Goal: Browse casually

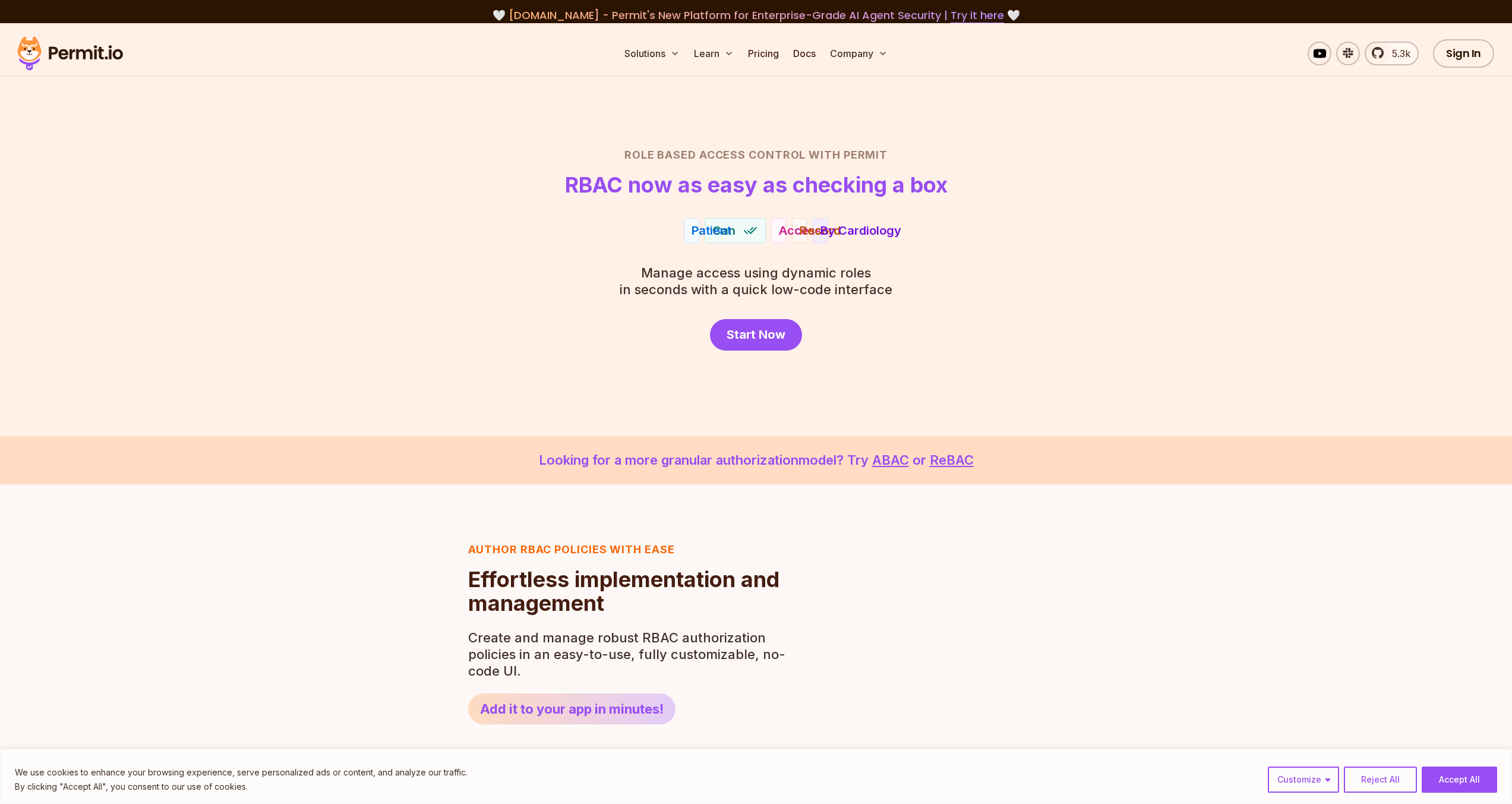
drag, startPoint x: 91, startPoint y: 58, endPoint x: 128, endPoint y: 98, distance: 54.5
click at [91, 58] on img at bounding box center [70, 53] width 117 height 41
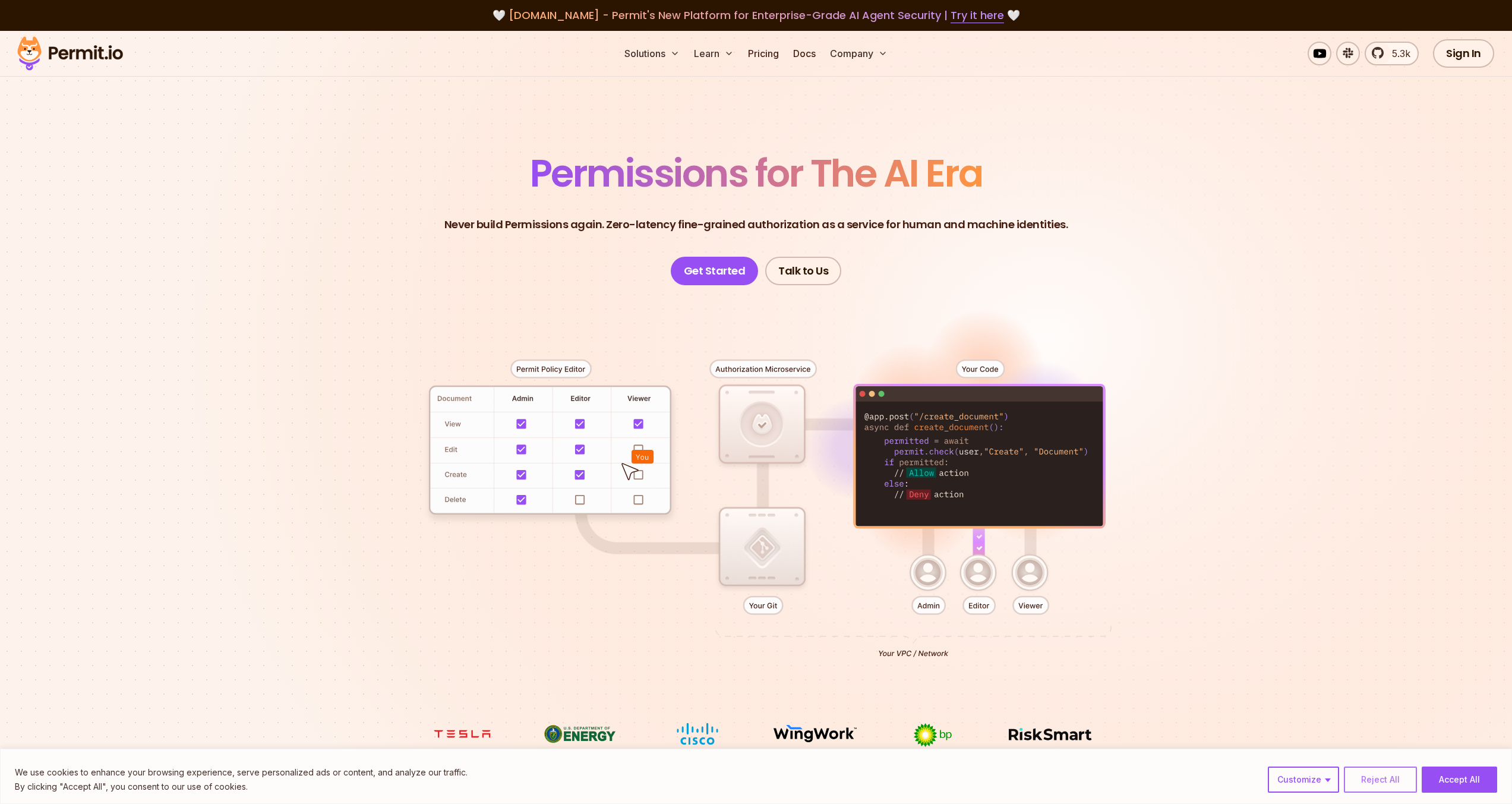
click at [1386, 774] on button "Reject All" at bounding box center [1381, 779] width 73 height 26
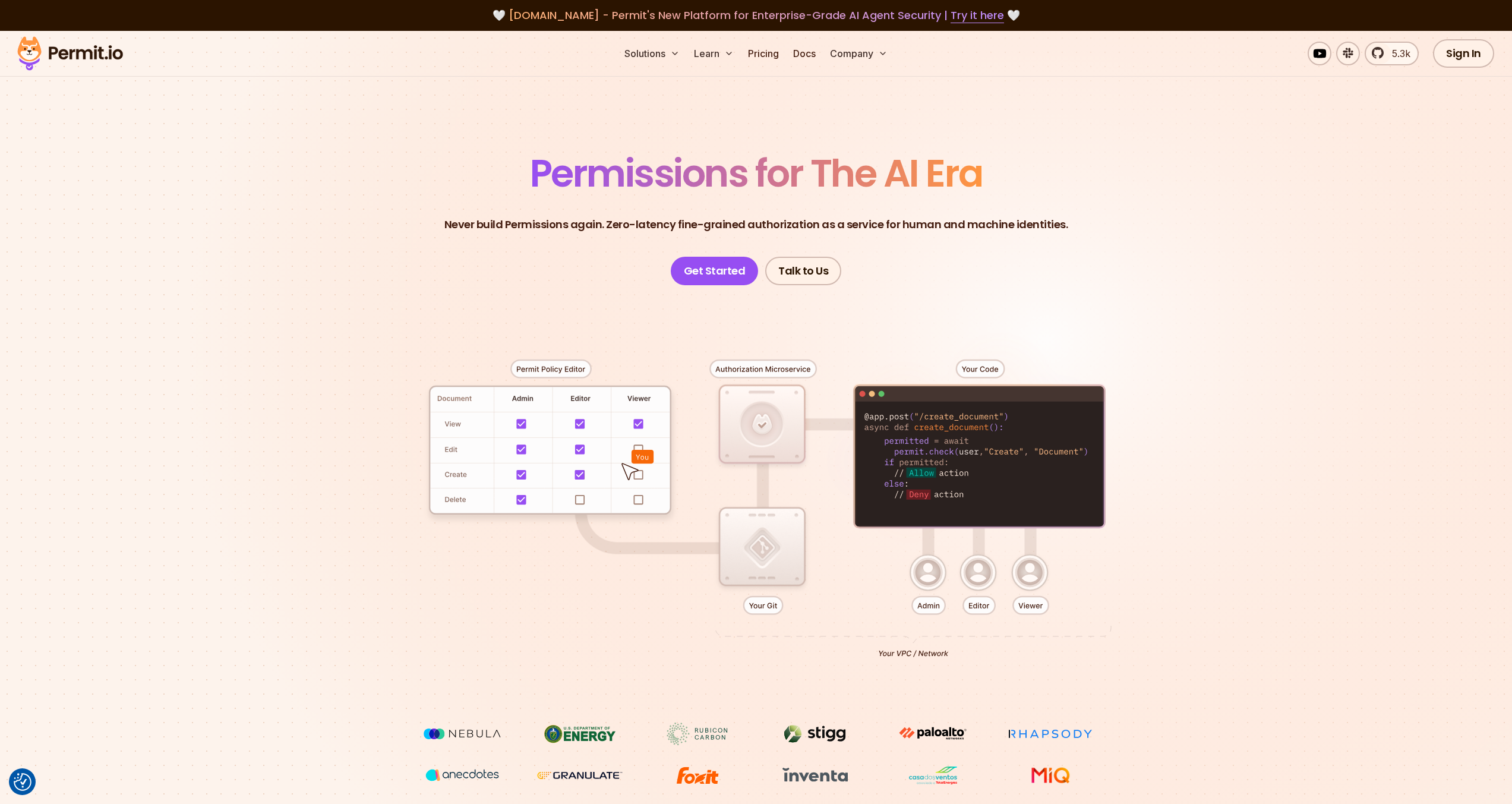
click at [1258, 621] on section "Permissions for The AI Era Never build Permissions again. Zero-latency fine-gra…" at bounding box center [756, 423] width 1512 height 785
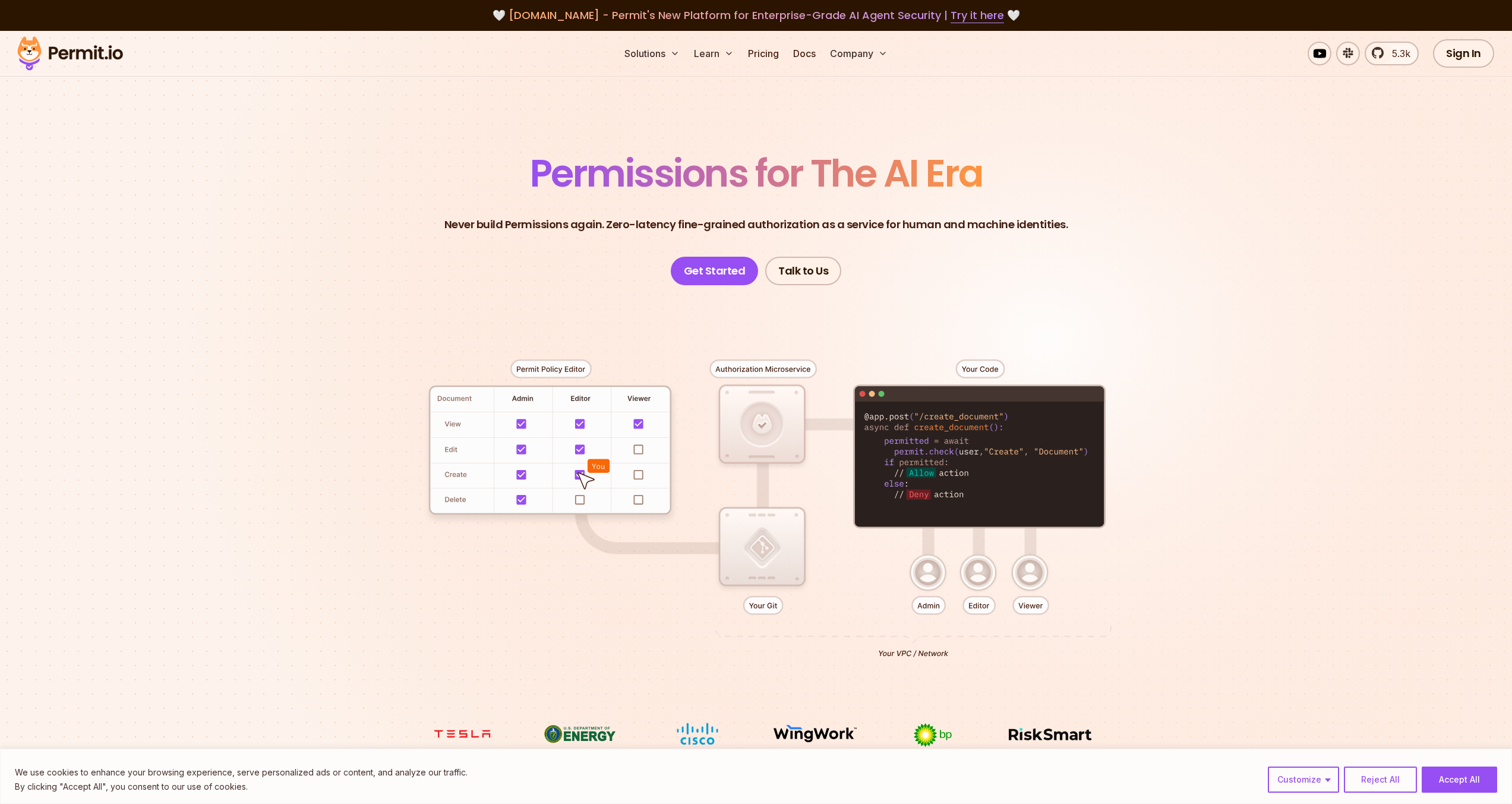
drag, startPoint x: 580, startPoint y: 474, endPoint x: 583, endPoint y: 546, distance: 72.1
click at [583, 546] on div at bounding box center [756, 503] width 832 height 438
